Goal: Task Accomplishment & Management: Manage account settings

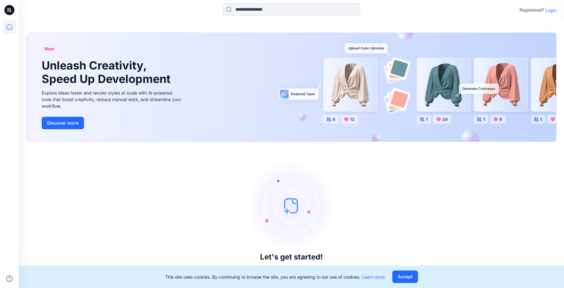
click at [554, 10] on p "Login" at bounding box center [550, 10] width 11 height 7
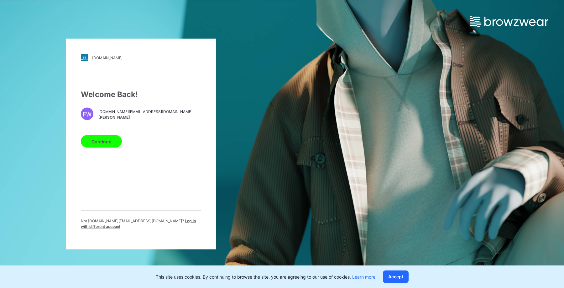
click at [100, 145] on button "Continue" at bounding box center [101, 141] width 41 height 13
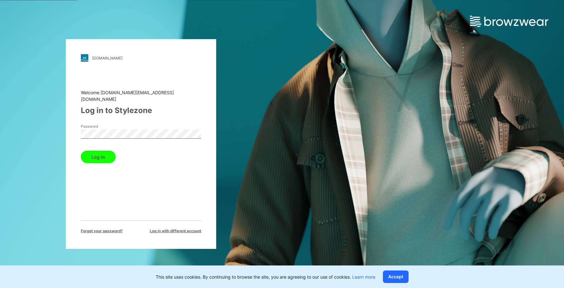
click at [104, 151] on button "Log in" at bounding box center [98, 157] width 35 height 13
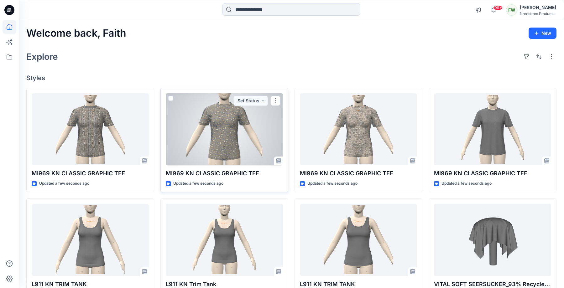
click at [214, 136] on div at bounding box center [224, 129] width 117 height 72
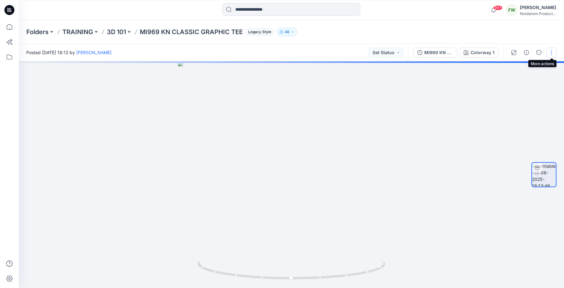
click at [551, 51] on button "button" at bounding box center [552, 53] width 10 height 10
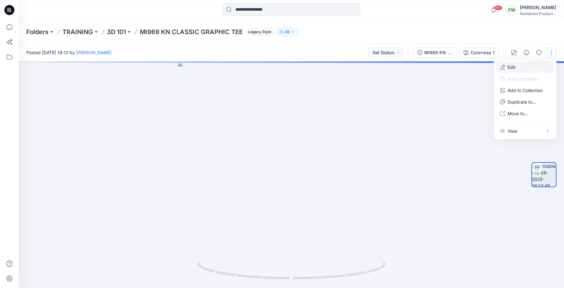
click at [519, 67] on button "Edit" at bounding box center [526, 67] width 58 height 12
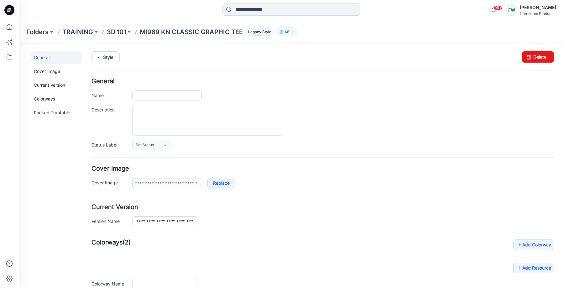
type input "**********"
click at [251, 126] on textarea "Description" at bounding box center [207, 120] width 151 height 31
paste textarea "**********"
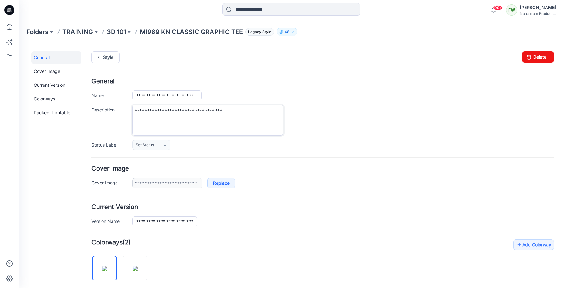
type textarea "**********"
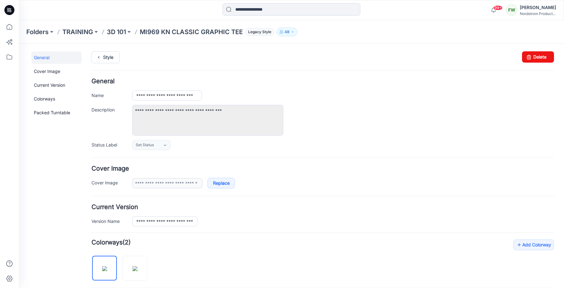
click at [417, 113] on div "**********" at bounding box center [343, 120] width 422 height 31
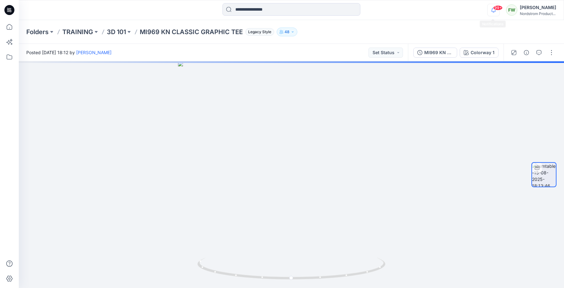
click at [498, 12] on icon "button" at bounding box center [494, 10] width 12 height 13
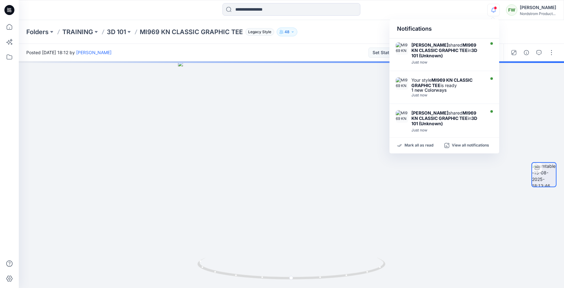
click at [346, 25] on div "Folders TRAINING 3D 101 MI969 KN CLASSIC GRAPHIC TEE Legacy Style 48" at bounding box center [291, 32] width 545 height 24
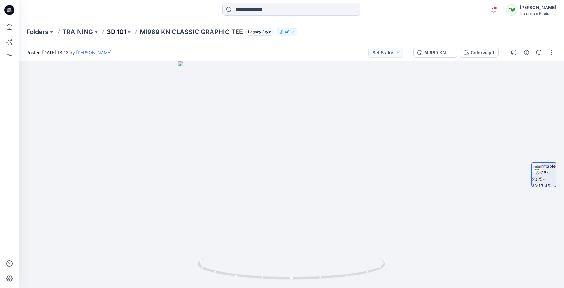
click at [122, 33] on p "3D 101" at bounding box center [116, 32] width 19 height 9
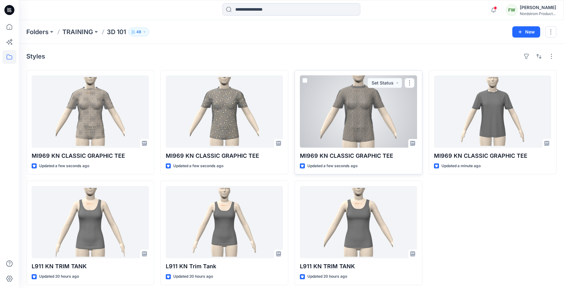
click at [352, 116] on div at bounding box center [358, 112] width 117 height 72
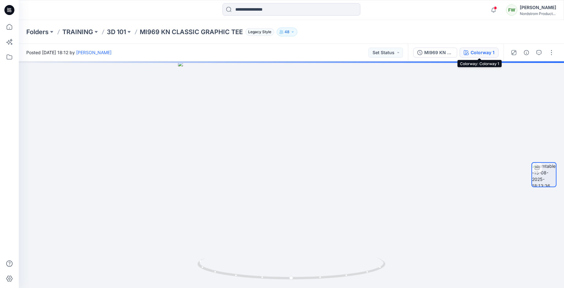
click at [483, 52] on div "Colorway 1" at bounding box center [483, 52] width 24 height 7
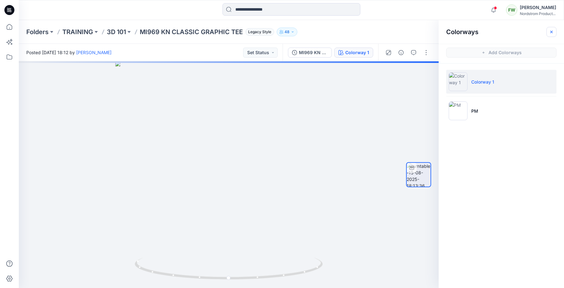
click at [554, 31] on icon "button" at bounding box center [551, 31] width 5 height 5
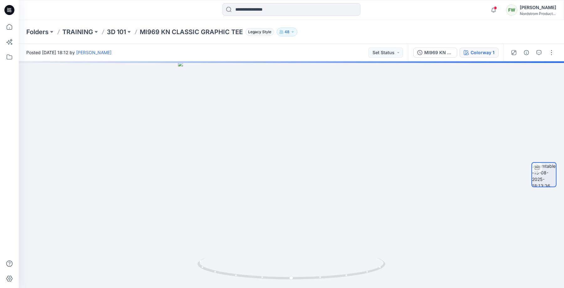
click at [471, 53] on button "Colorway 1" at bounding box center [479, 53] width 39 height 10
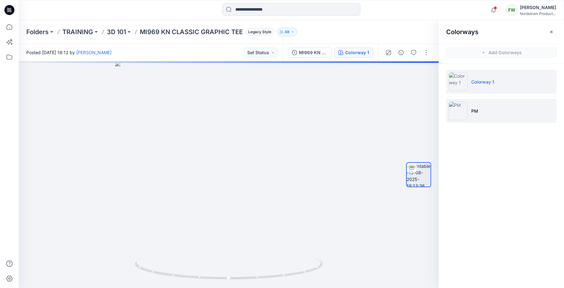
click at [479, 114] on li "PM" at bounding box center [501, 111] width 110 height 24
click at [490, 86] on li "Colorway 1" at bounding box center [501, 82] width 110 height 24
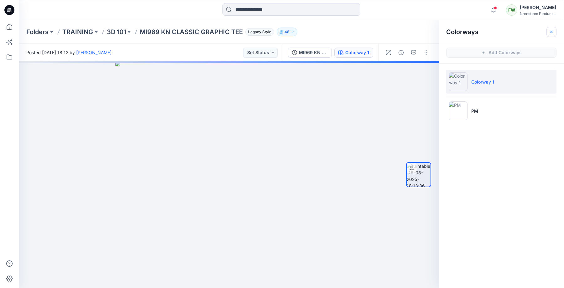
click at [551, 31] on icon "button" at bounding box center [551, 31] width 5 height 5
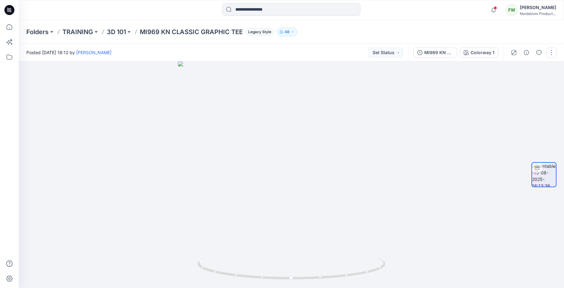
click at [551, 51] on button "button" at bounding box center [552, 53] width 10 height 10
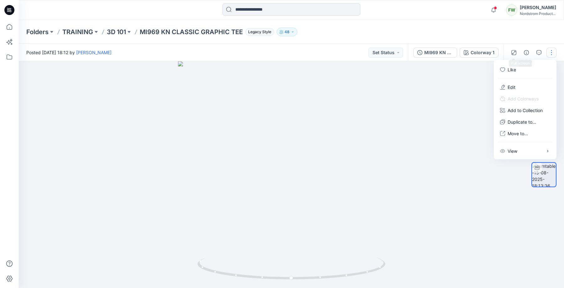
click at [485, 47] on div "MI969 KN CLASSIC GRAPHIC TEE Colorway 1" at bounding box center [456, 53] width 96 height 18
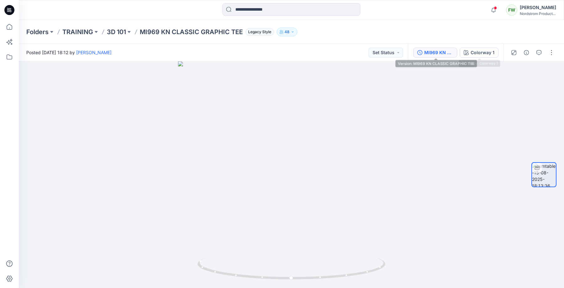
click at [444, 54] on div "MI969 KN CLASSIC GRAPHIC TEE" at bounding box center [438, 52] width 29 height 7
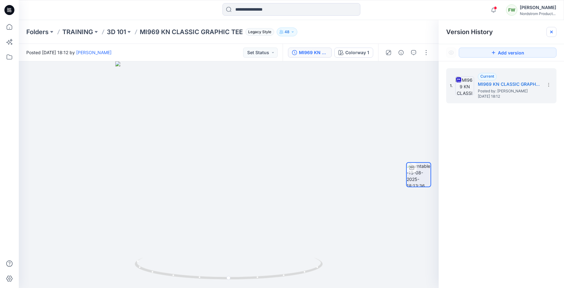
click at [553, 30] on icon at bounding box center [551, 31] width 5 height 5
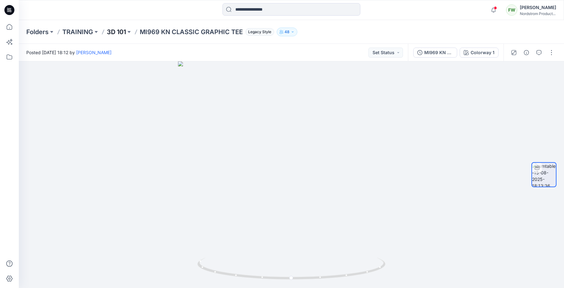
click at [121, 33] on p "3D 101" at bounding box center [116, 32] width 19 height 9
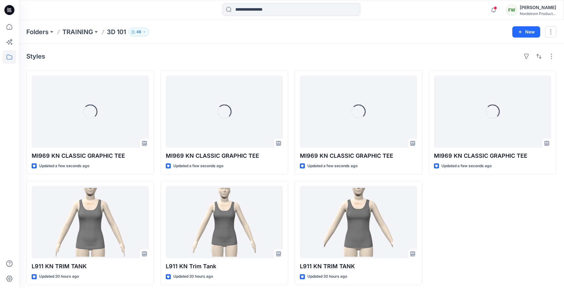
click at [208, 37] on div "Folders TRAINING 3D 101 48 New" at bounding box center [291, 32] width 545 height 24
